Goal: Navigation & Orientation: Understand site structure

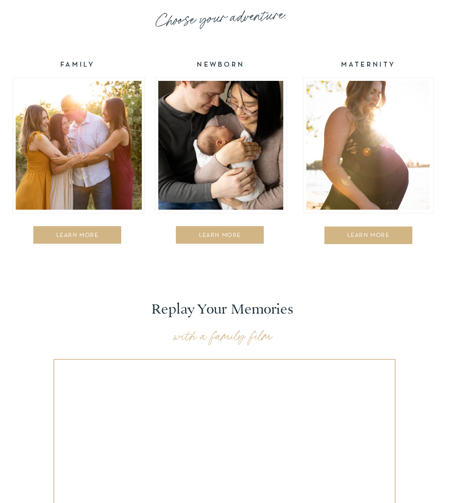
scroll to position [1224, 0]
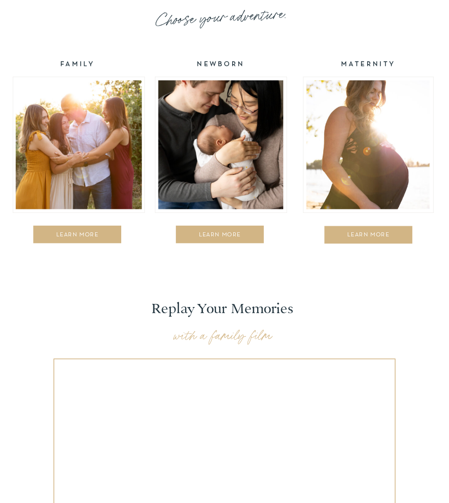
click at [106, 144] on div at bounding box center [79, 144] width 126 height 129
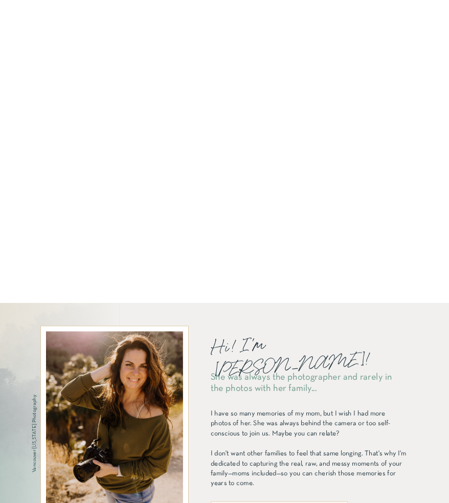
scroll to position [646, 0]
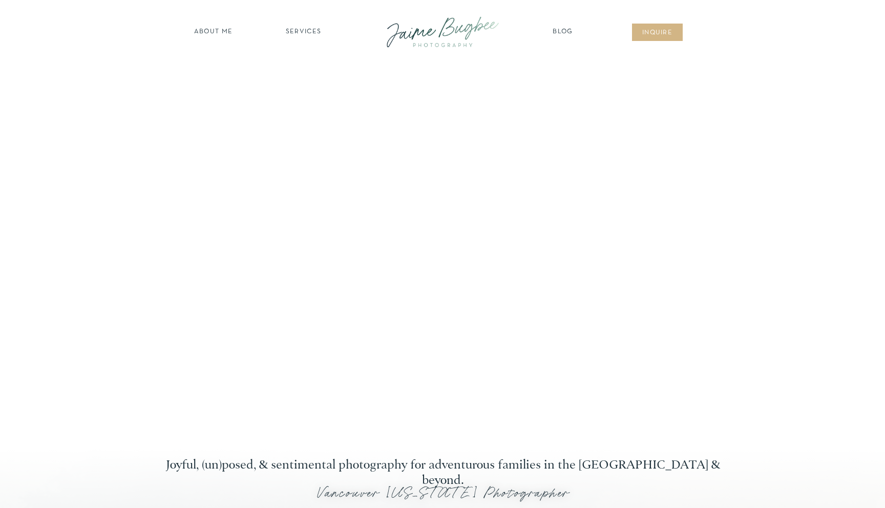
click at [304, 35] on nav "SERVICES" at bounding box center [303, 32] width 58 height 10
click at [563, 32] on nav "Blog" at bounding box center [563, 32] width 26 height 10
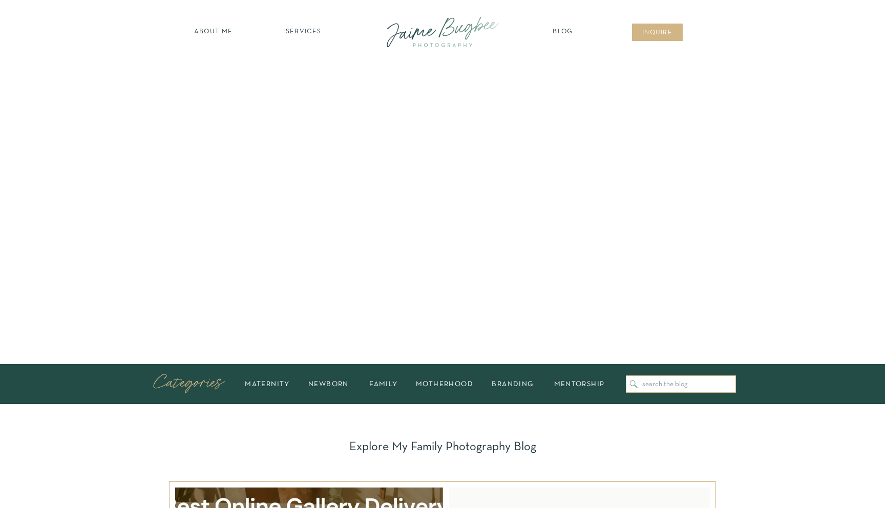
click at [205, 34] on nav "about ME" at bounding box center [213, 32] width 45 height 10
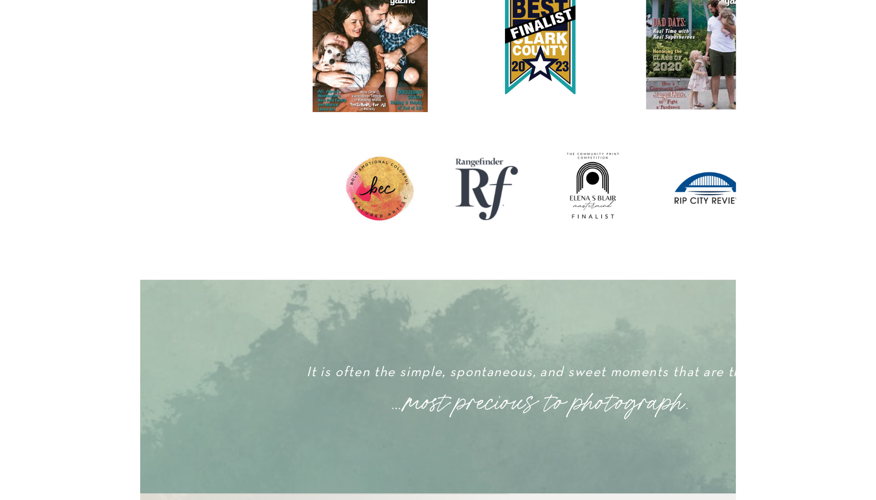
scroll to position [1996, 0]
